Goal: Check status: Check status

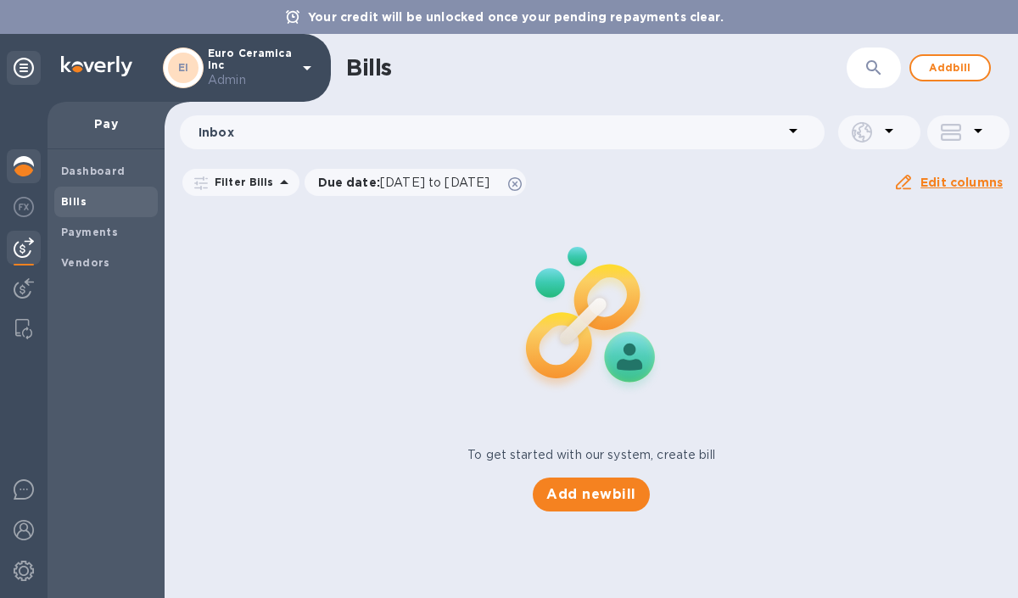
click at [26, 162] on img at bounding box center [24, 166] width 20 height 20
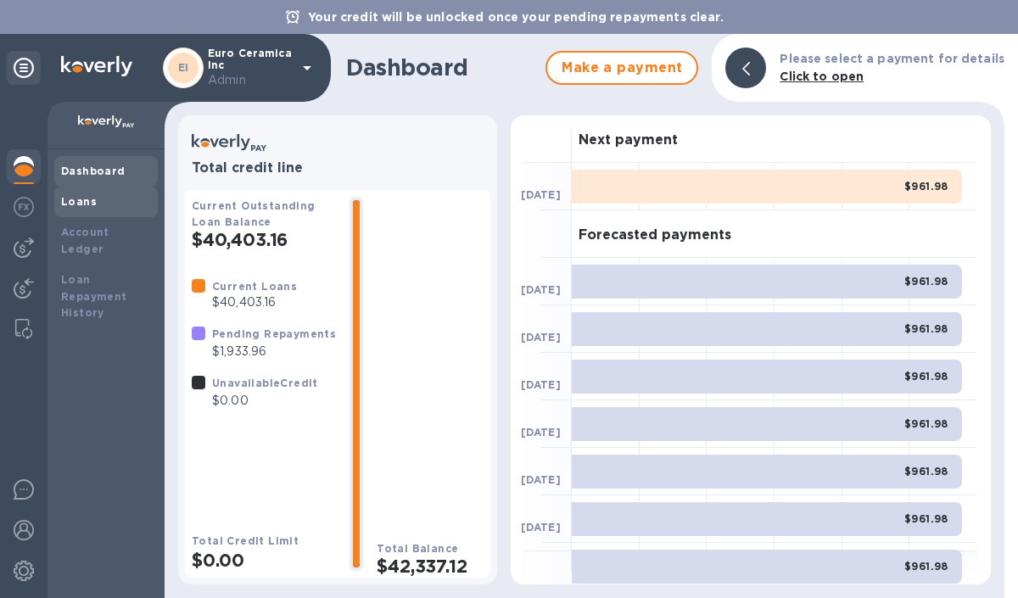
click at [111, 205] on div "Loans" at bounding box center [106, 201] width 90 height 17
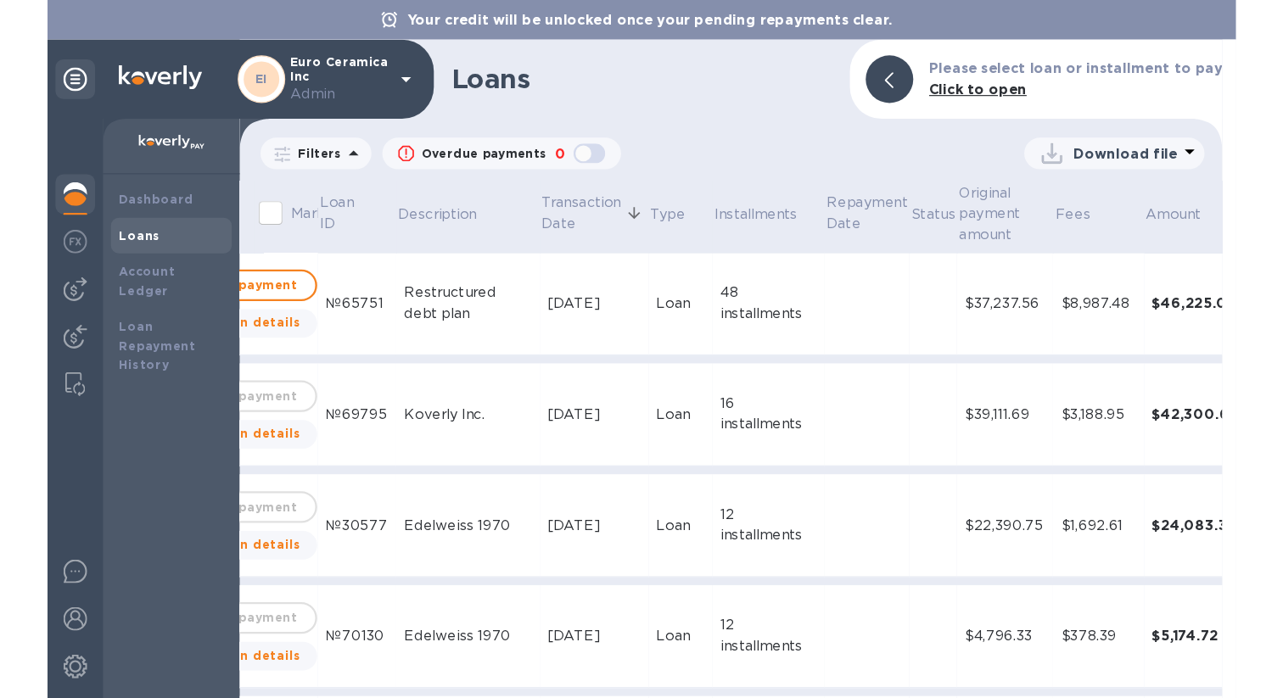
scroll to position [0, 99]
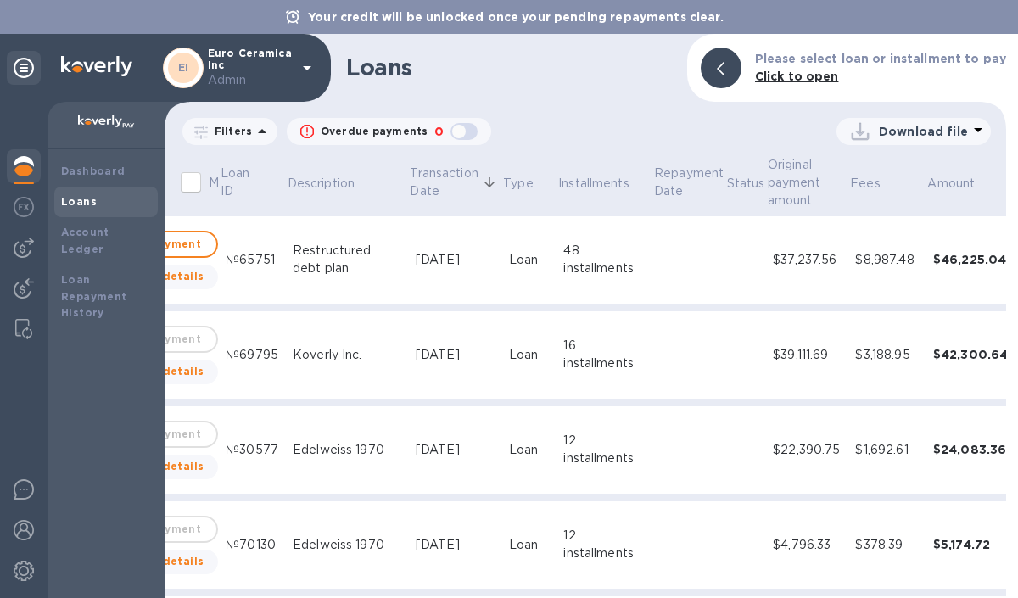
click at [588, 255] on div "48 installments" at bounding box center [605, 260] width 82 height 36
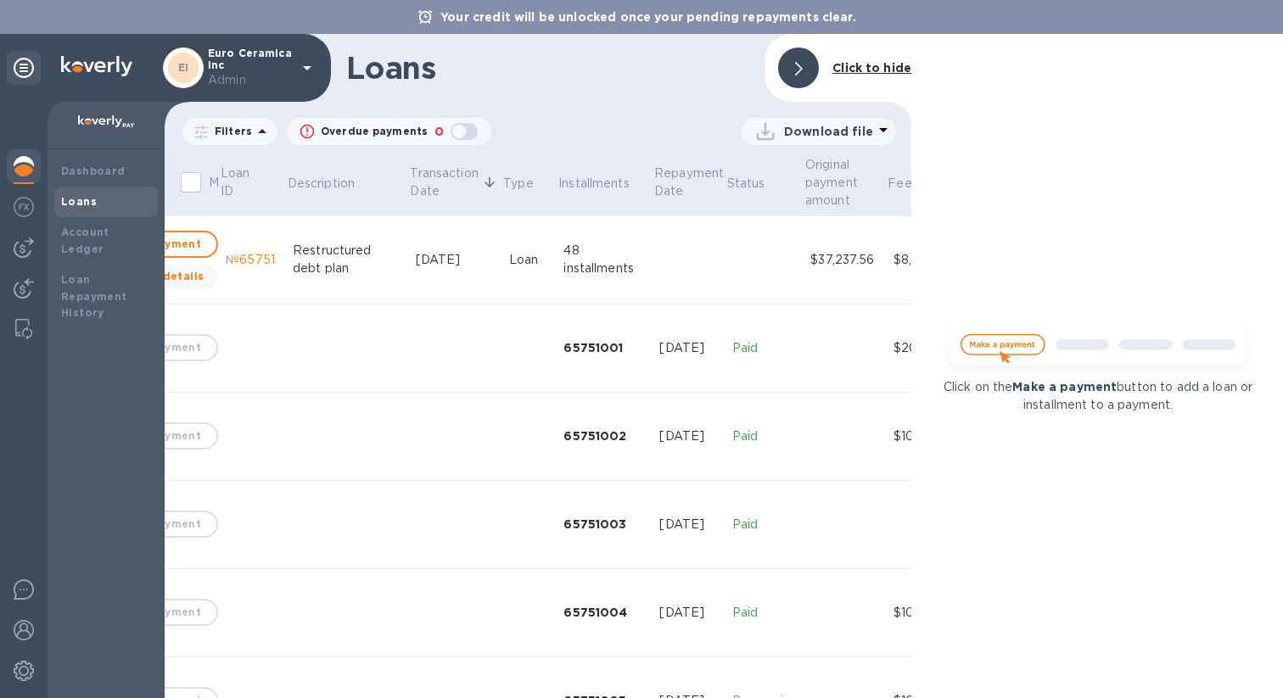
click at [802, 66] on icon at bounding box center [799, 69] width 8 height 14
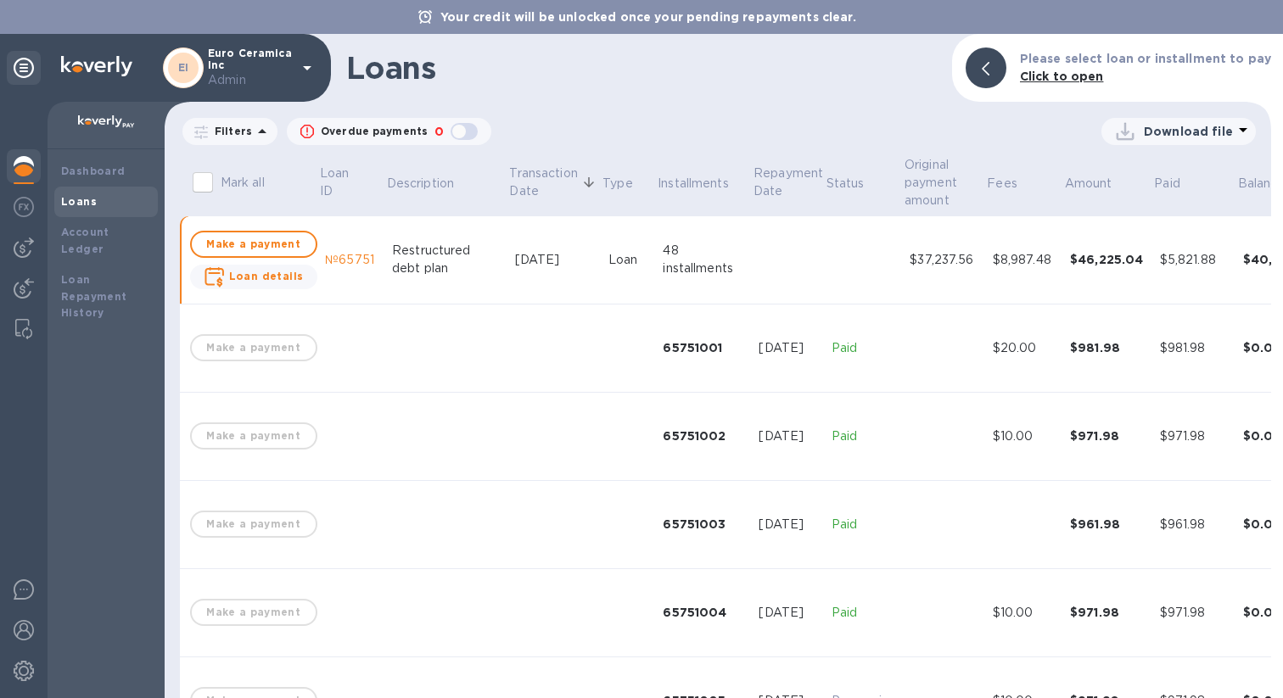
click at [766, 278] on td at bounding box center [788, 260] width 73 height 88
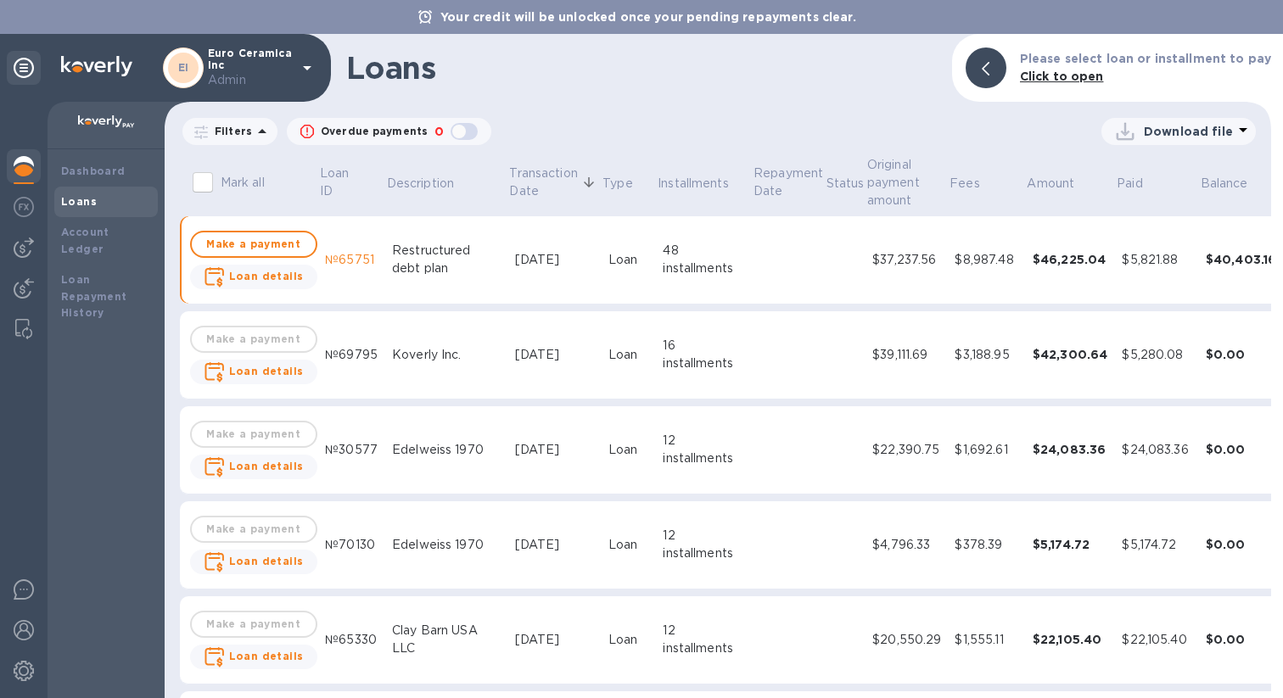
click at [825, 357] on td at bounding box center [845, 355] width 41 height 88
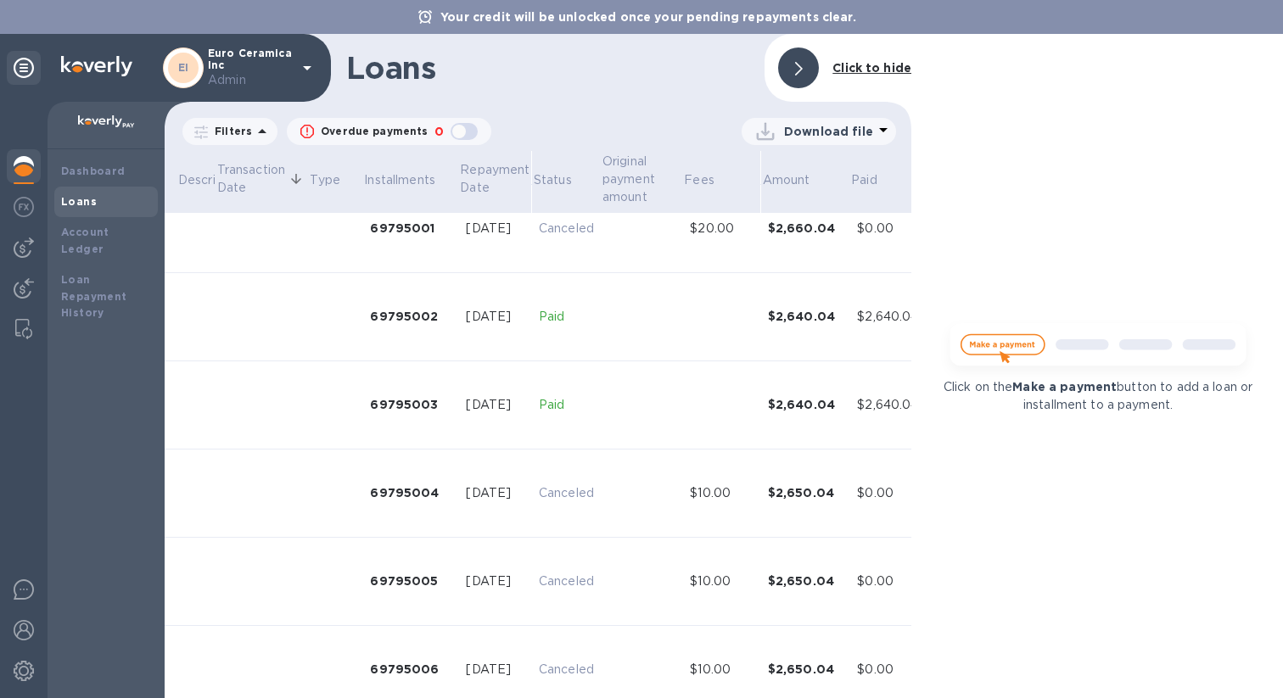
scroll to position [214, 293]
click at [802, 69] on icon at bounding box center [799, 69] width 8 height 14
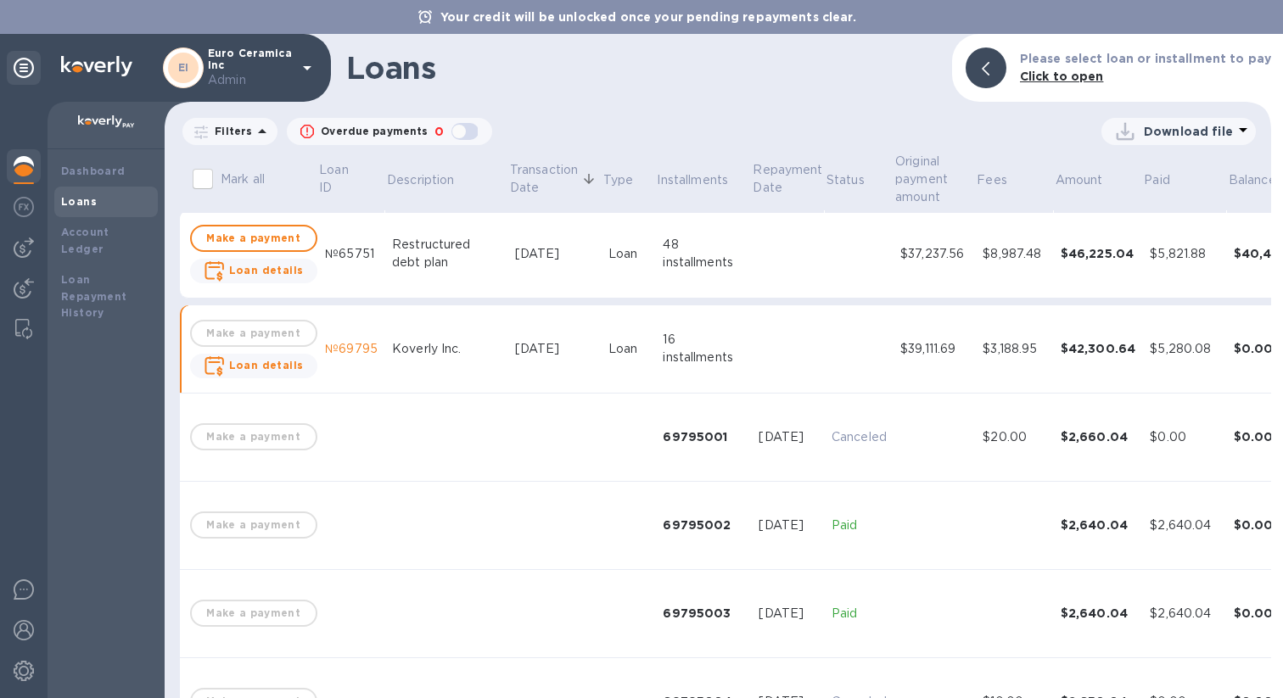
scroll to position [0, 0]
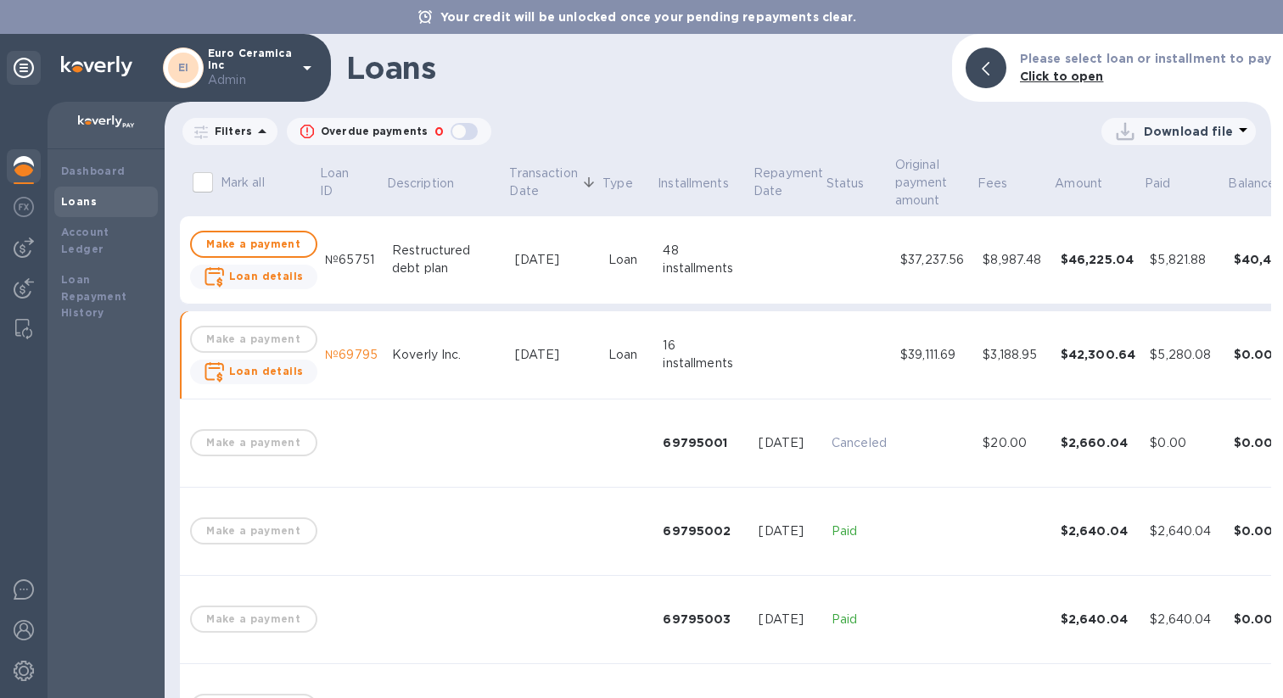
click at [602, 334] on td "Loan" at bounding box center [629, 355] width 55 height 88
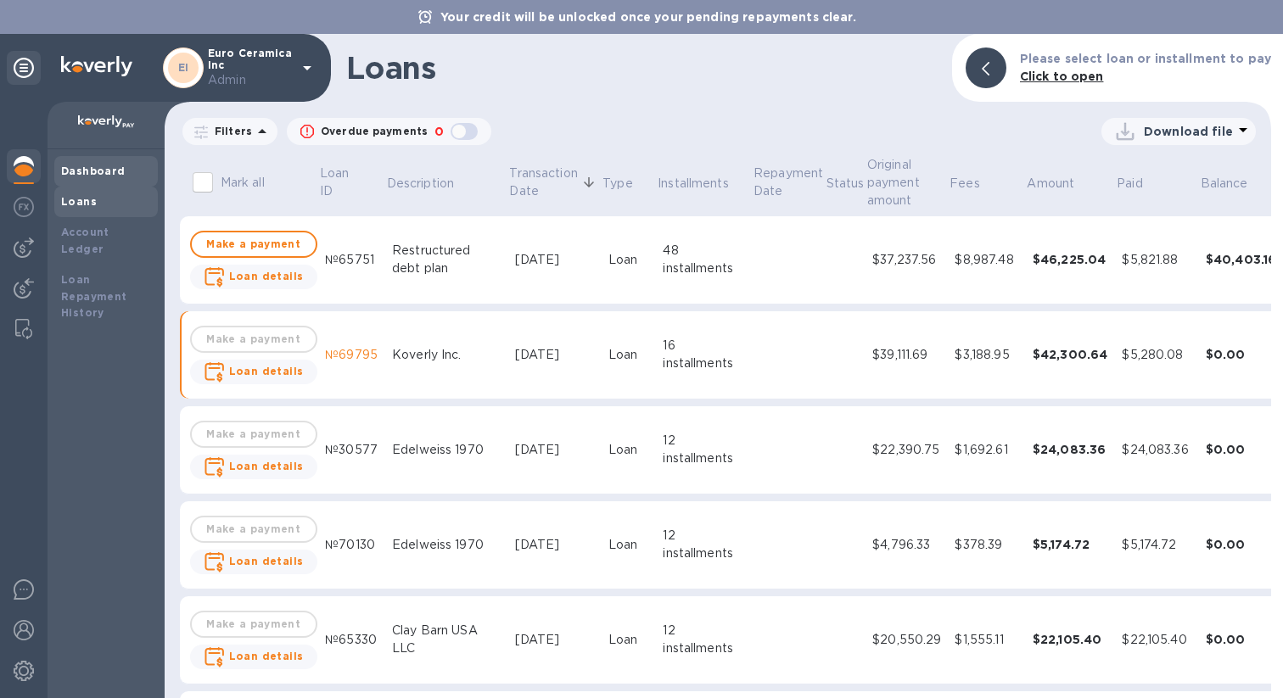
click at [122, 172] on div "Dashboard" at bounding box center [106, 171] width 90 height 17
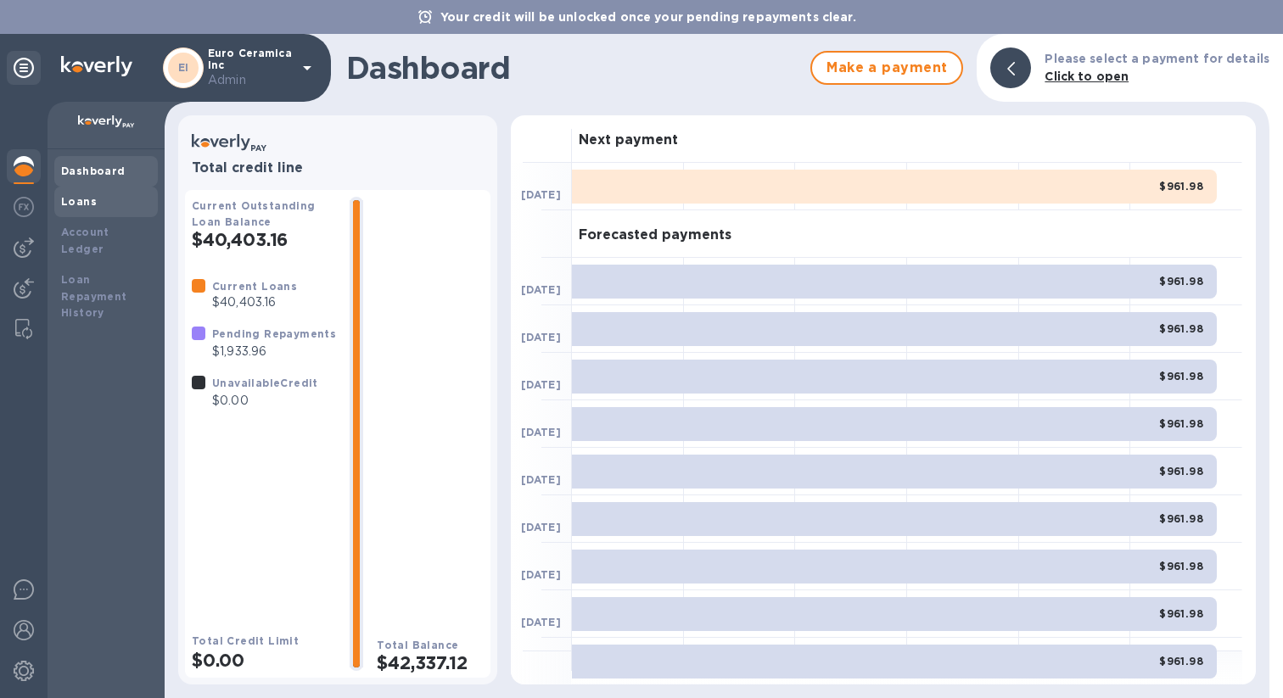
click at [120, 206] on div "Loans" at bounding box center [106, 201] width 90 height 17
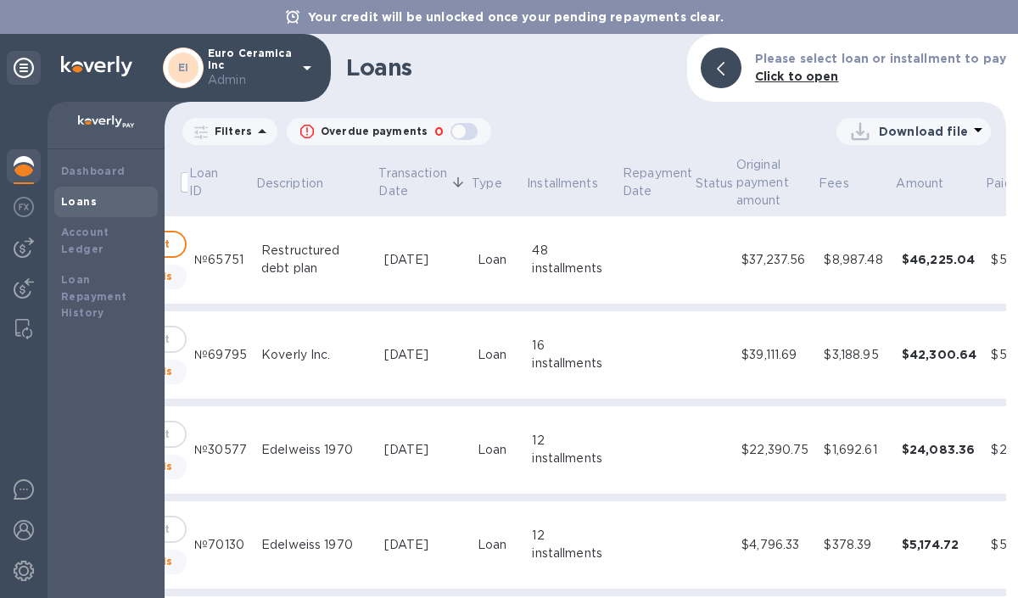
scroll to position [0, 155]
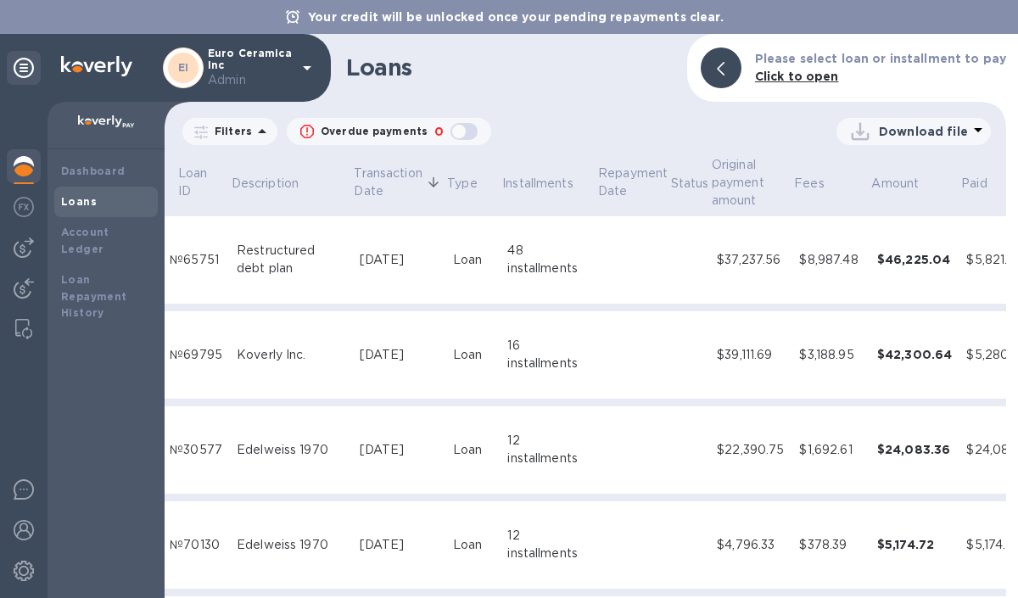
click at [597, 317] on td at bounding box center [633, 355] width 73 height 88
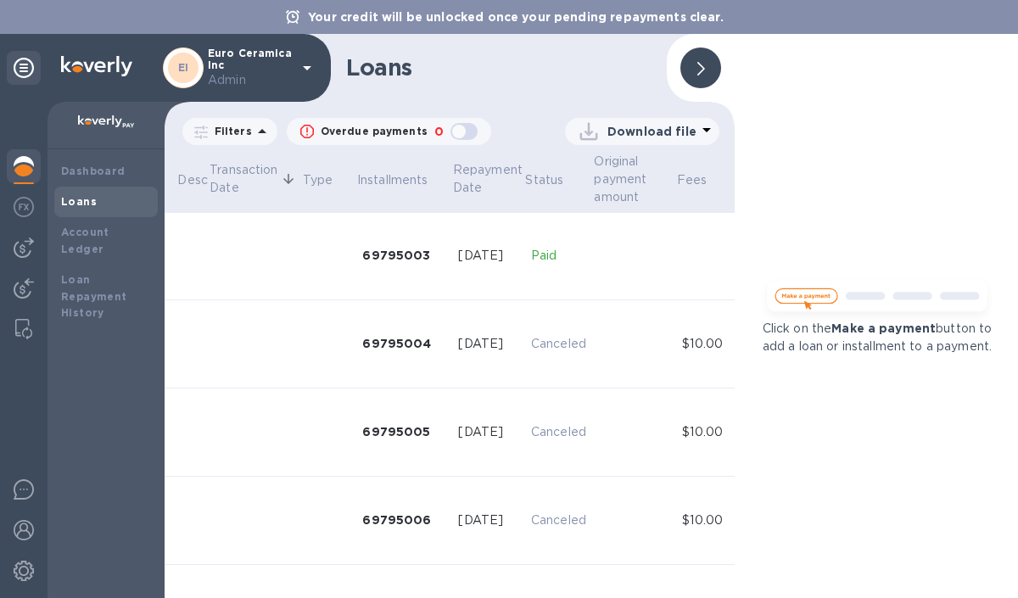
scroll to position [0, 300]
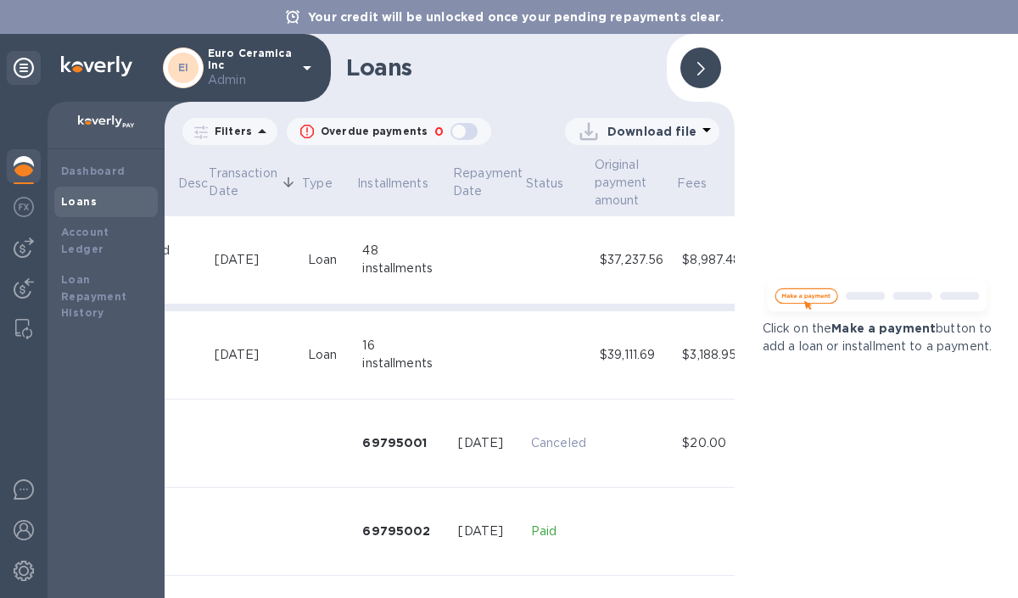
click at [701, 67] on icon at bounding box center [702, 69] width 8 height 14
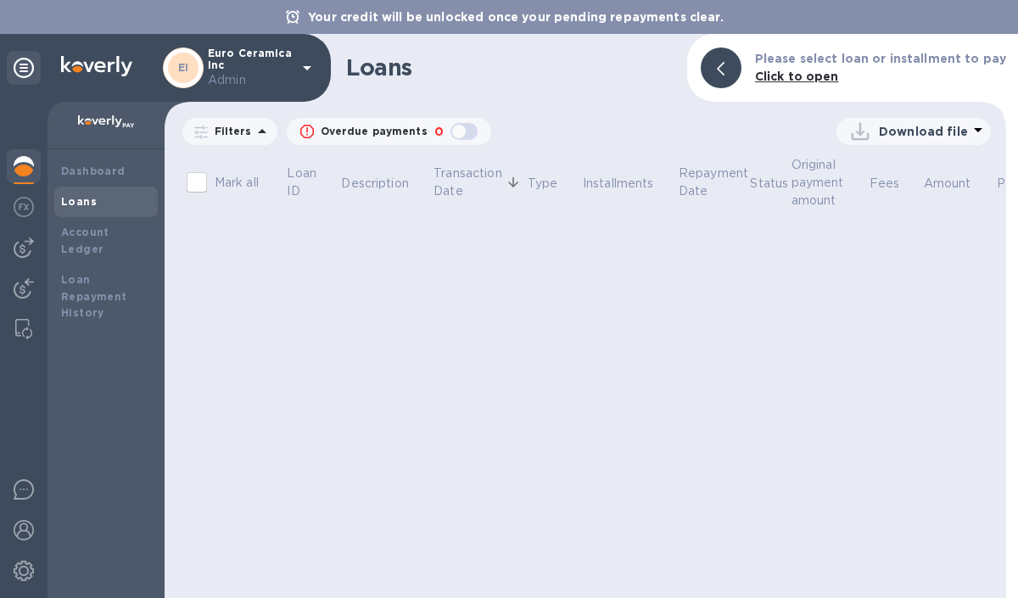
scroll to position [0, 0]
